Goal: Book appointment/travel/reservation

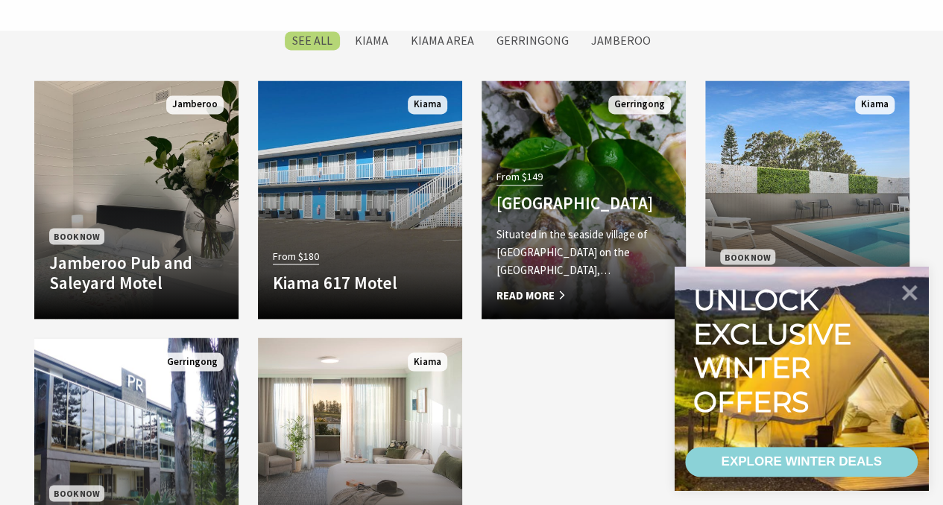
scroll to position [1189, 0]
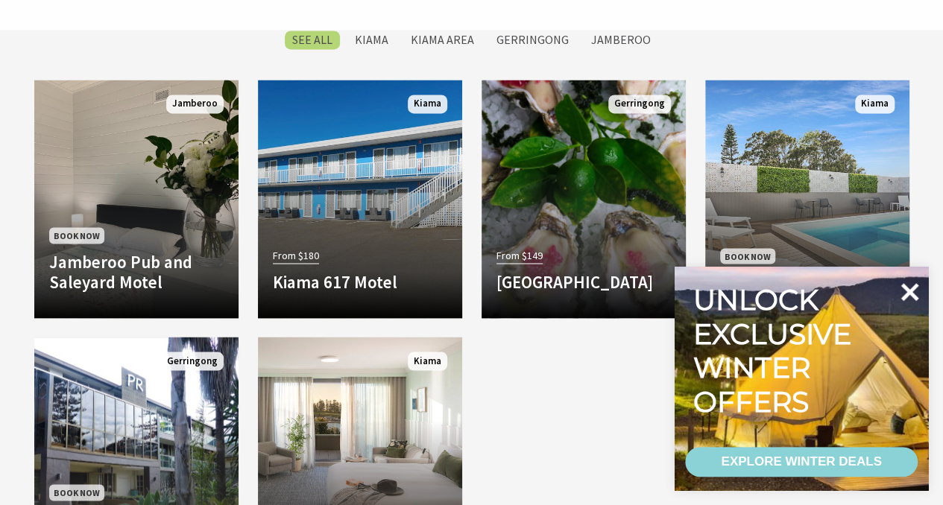
click at [910, 277] on icon at bounding box center [910, 292] width 36 height 36
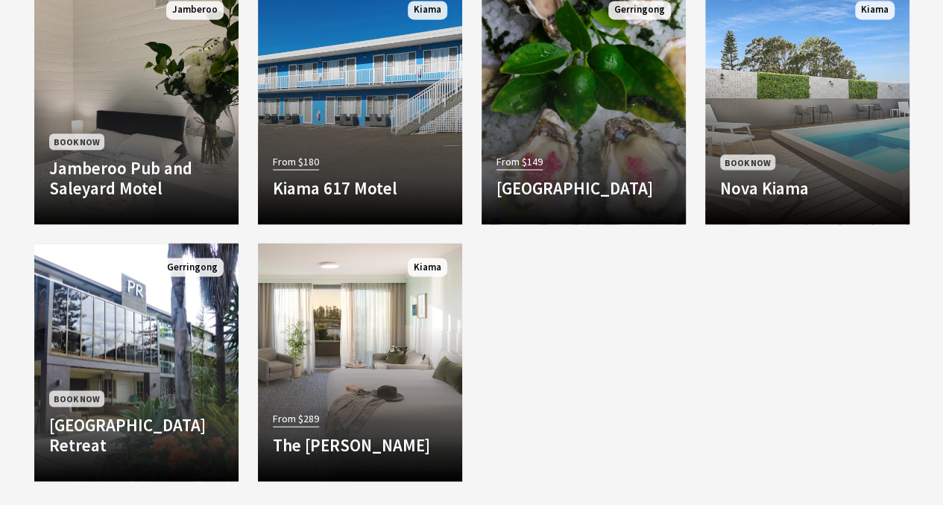
scroll to position [1284, 0]
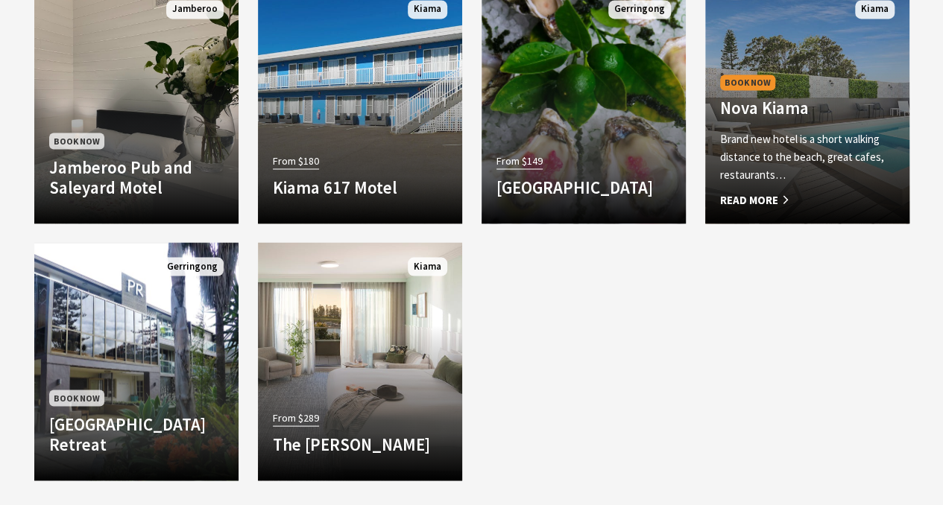
click at [787, 110] on h4 "Nova Kiama" at bounding box center [807, 108] width 174 height 21
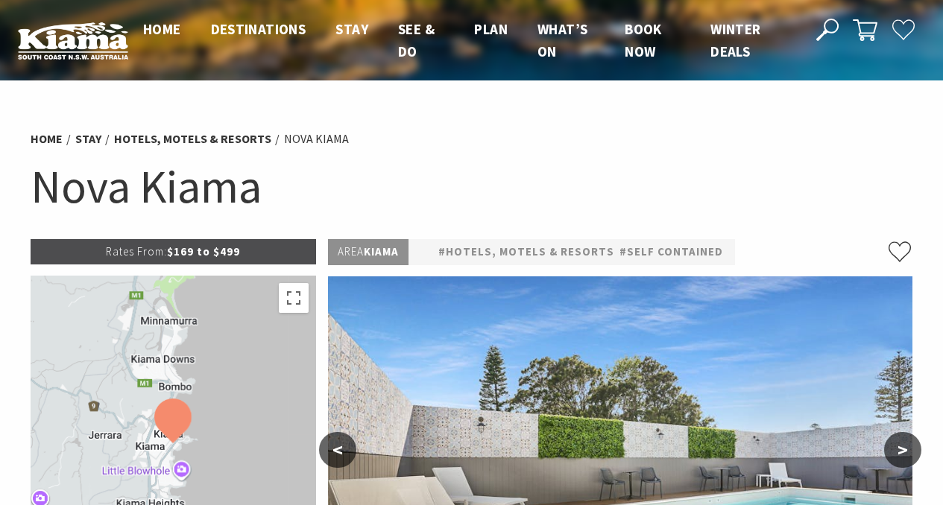
scroll to position [259, 0]
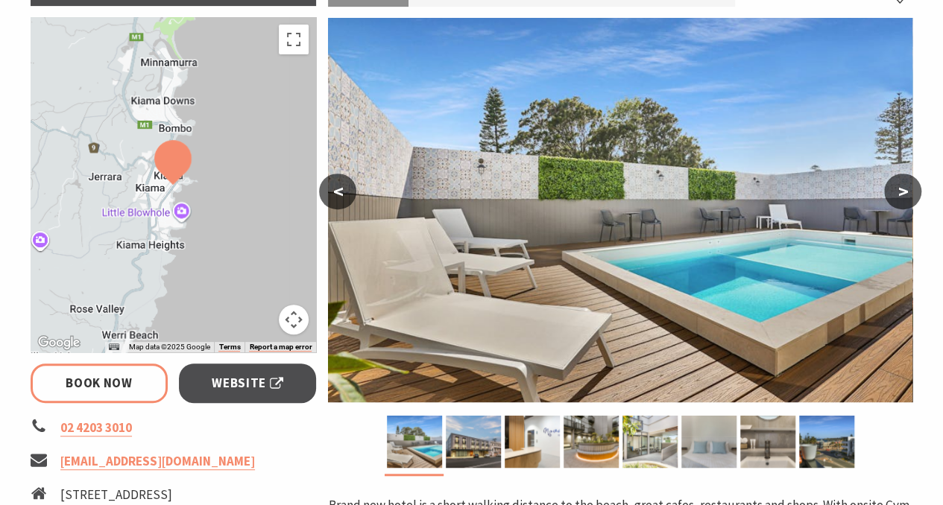
select select "3"
select select "2"
click at [473, 450] on img at bounding box center [473, 442] width 55 height 52
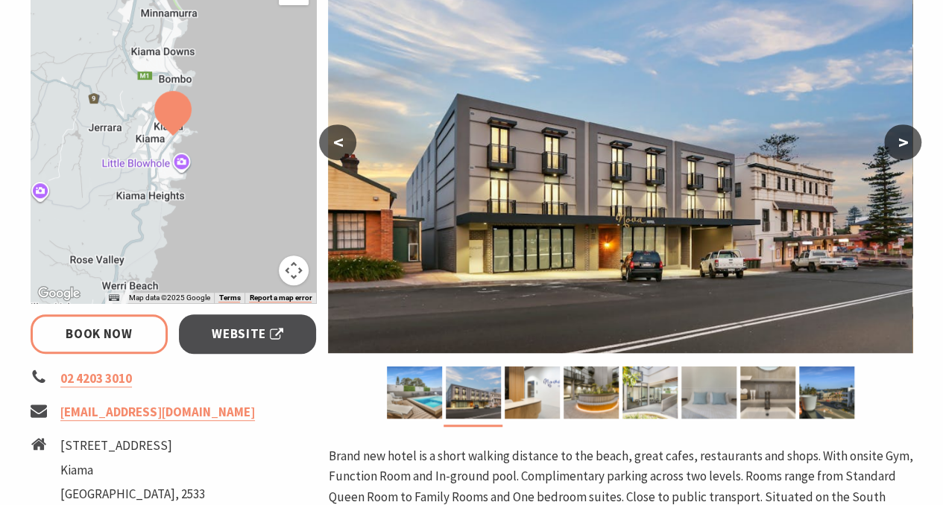
scroll to position [309, 0]
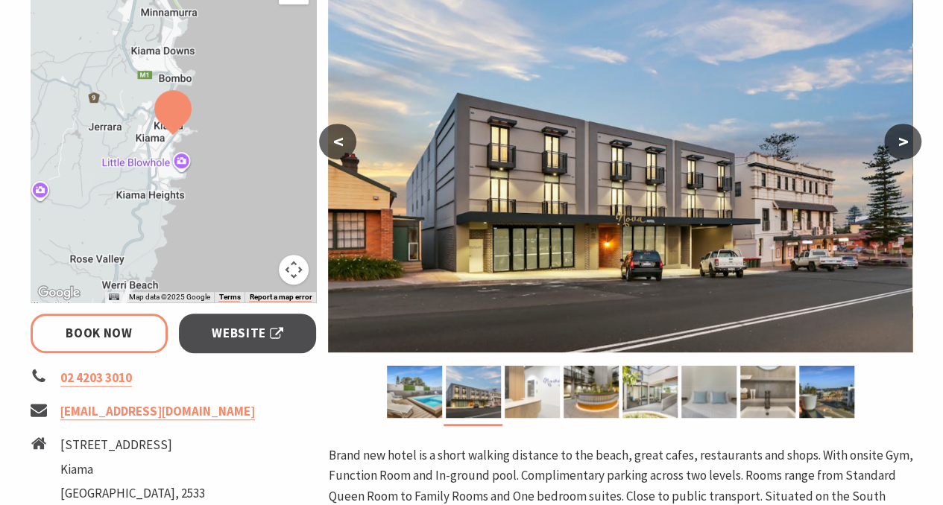
click at [541, 398] on img at bounding box center [532, 392] width 55 height 52
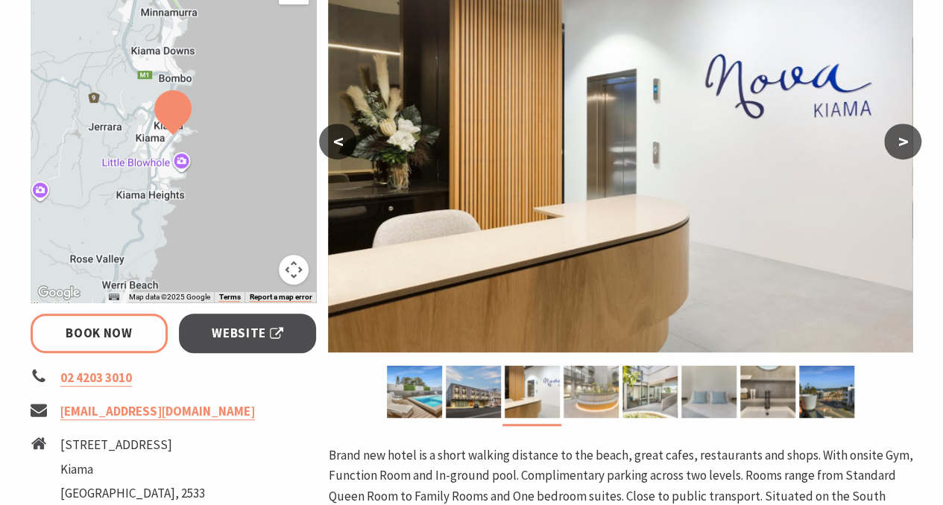
click at [588, 398] on img at bounding box center [591, 392] width 55 height 52
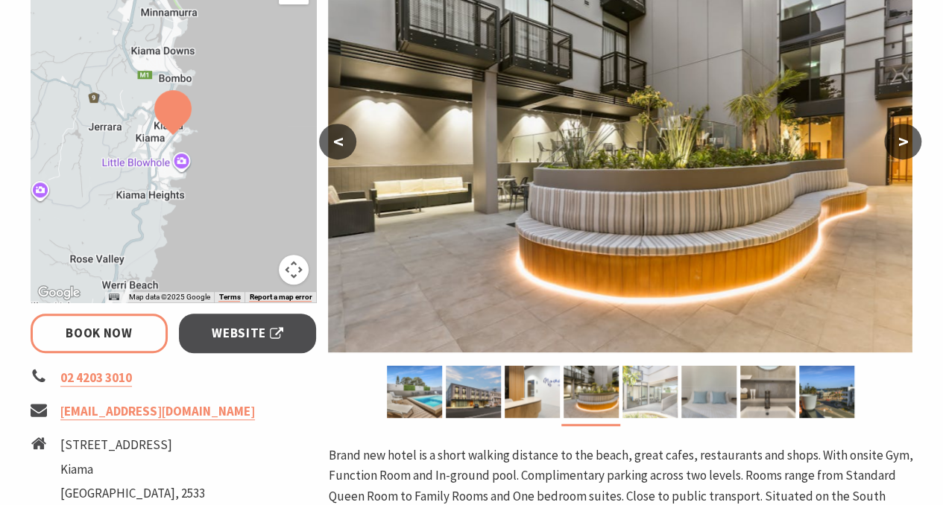
click at [646, 381] on img at bounding box center [649, 392] width 55 height 52
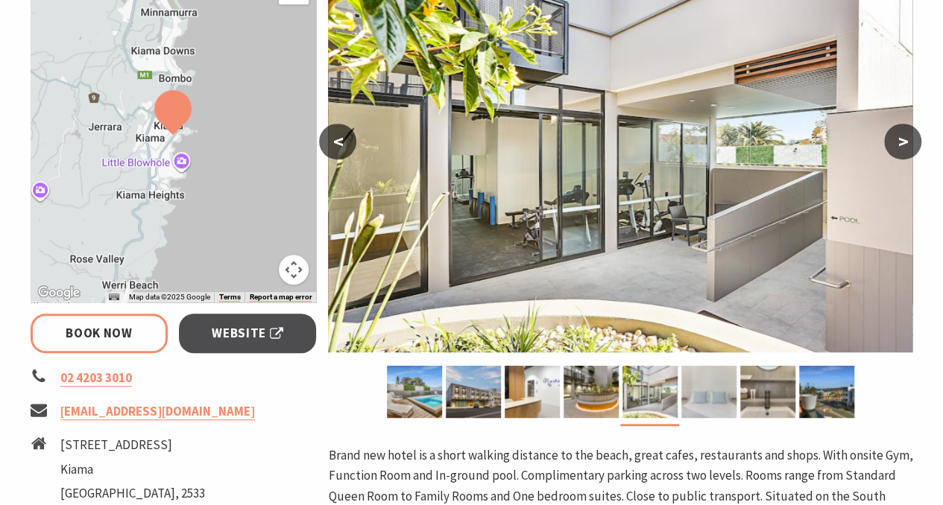
click at [717, 366] on img at bounding box center [708, 392] width 55 height 52
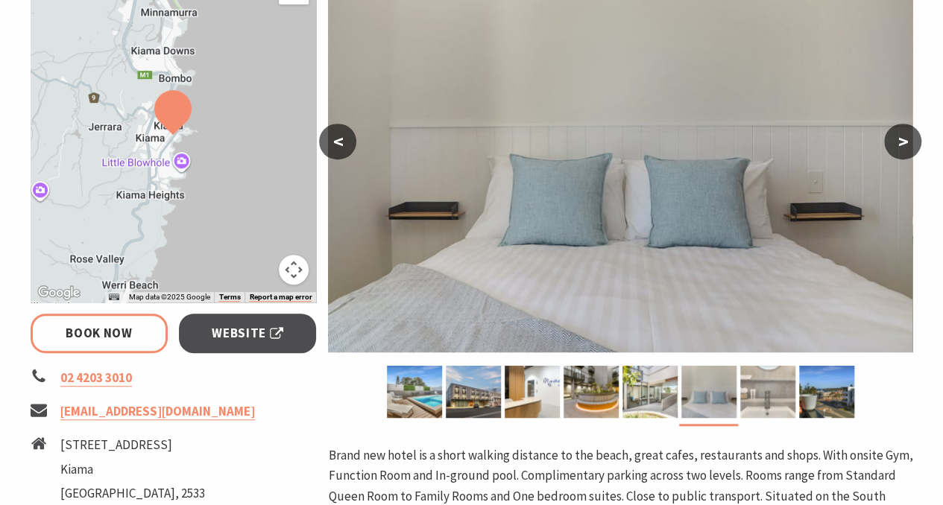
click at [765, 366] on img at bounding box center [767, 392] width 55 height 52
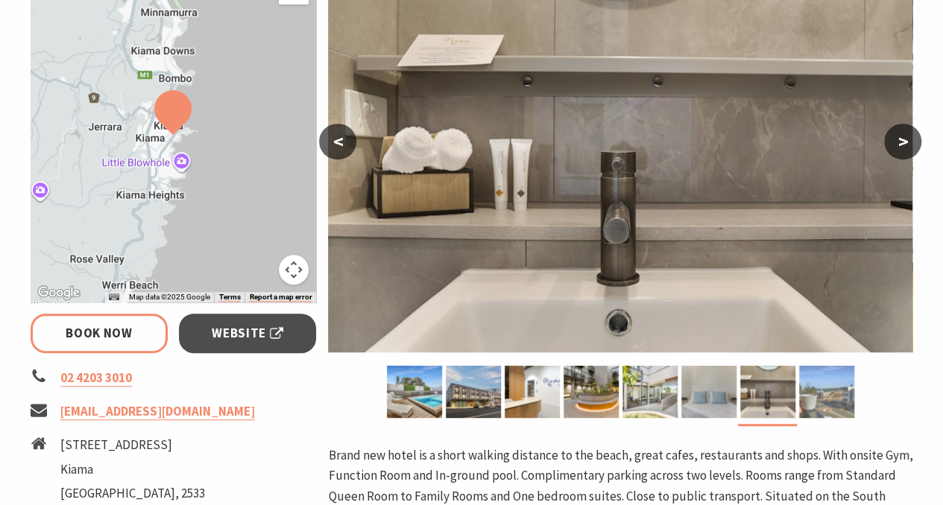
click at [813, 381] on img at bounding box center [826, 392] width 55 height 52
